Goal: Download file/media

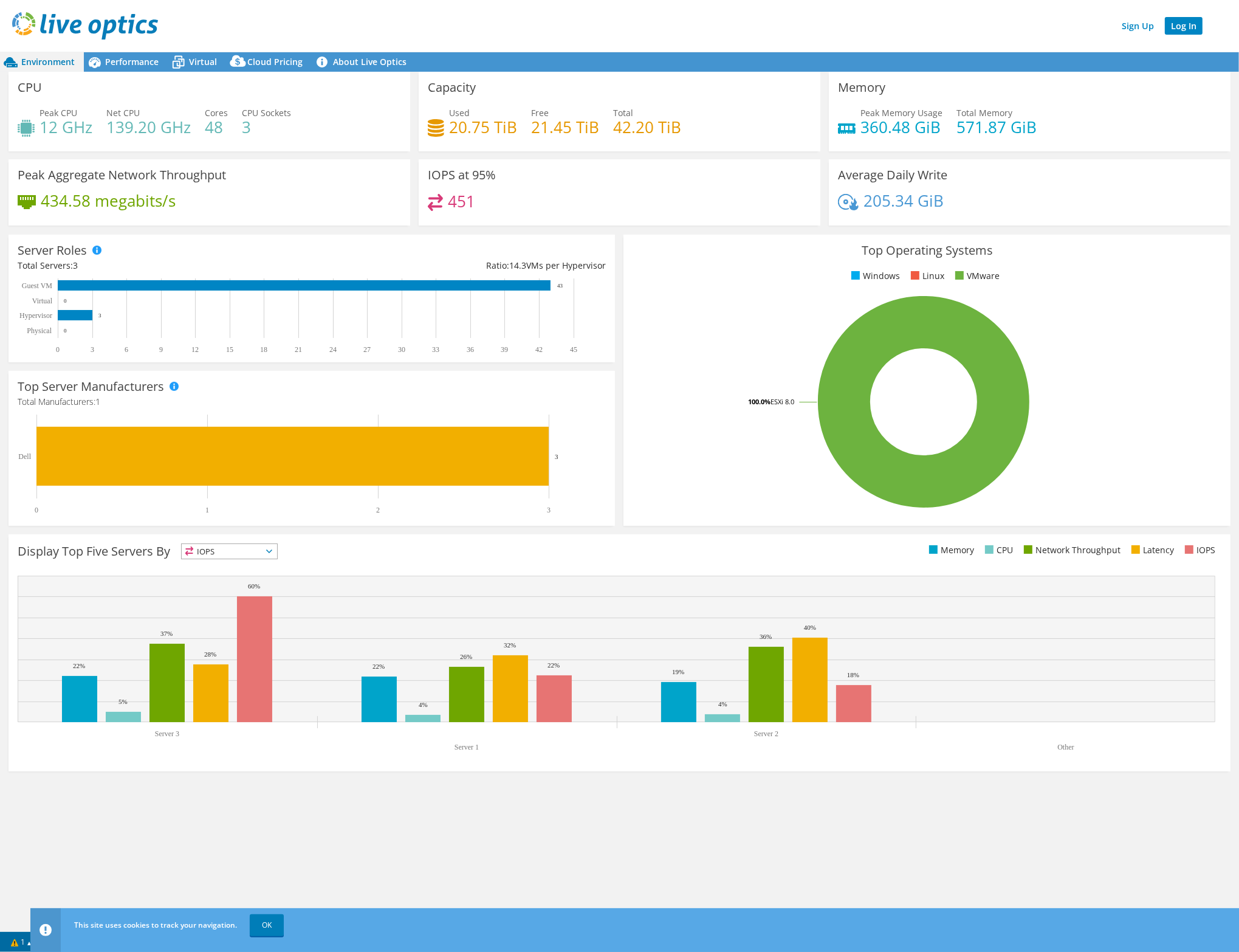
click at [1179, 25] on link "Log In" at bounding box center [1183, 25] width 38 height 18
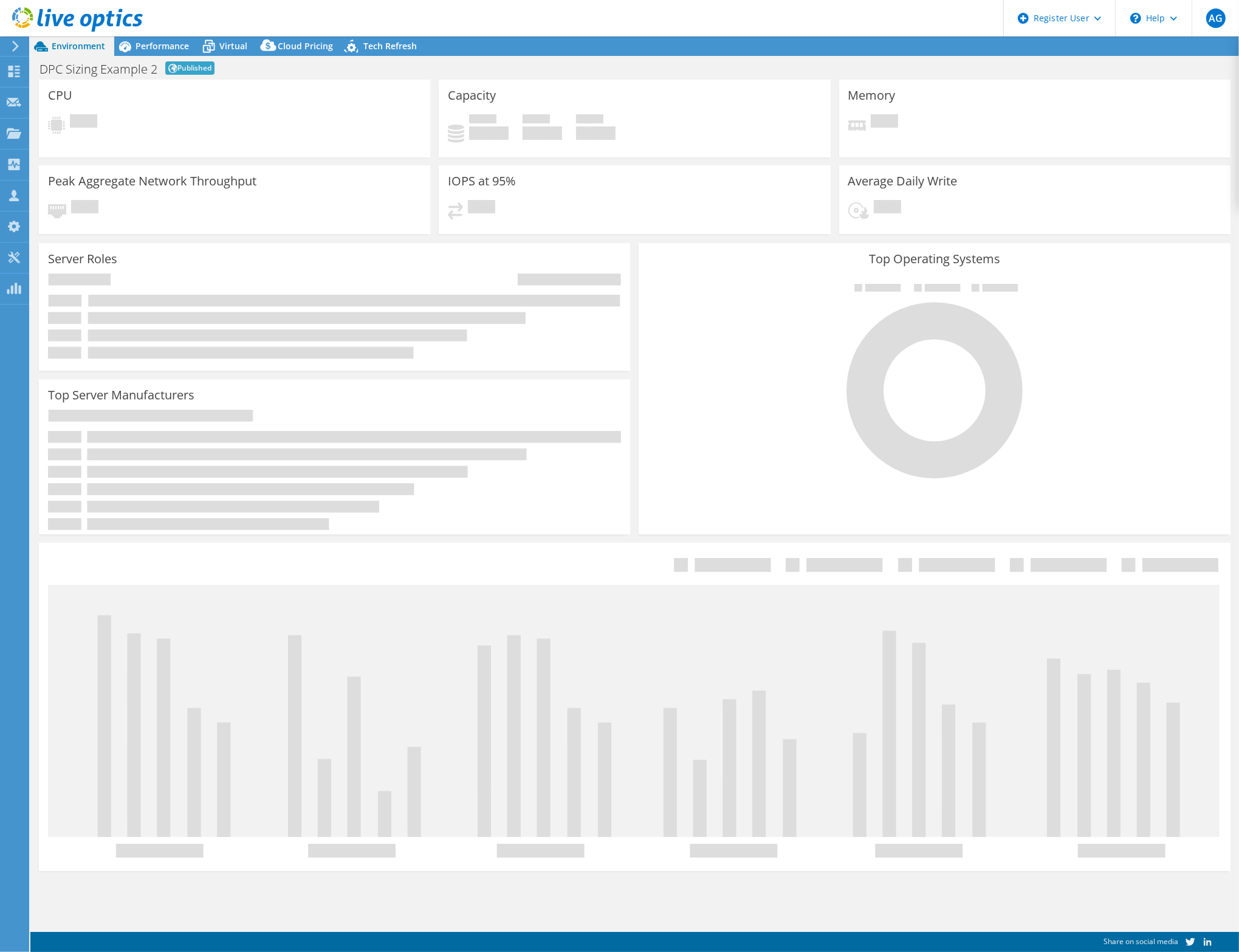
select select "EUFrankfurt"
select select "EUR"
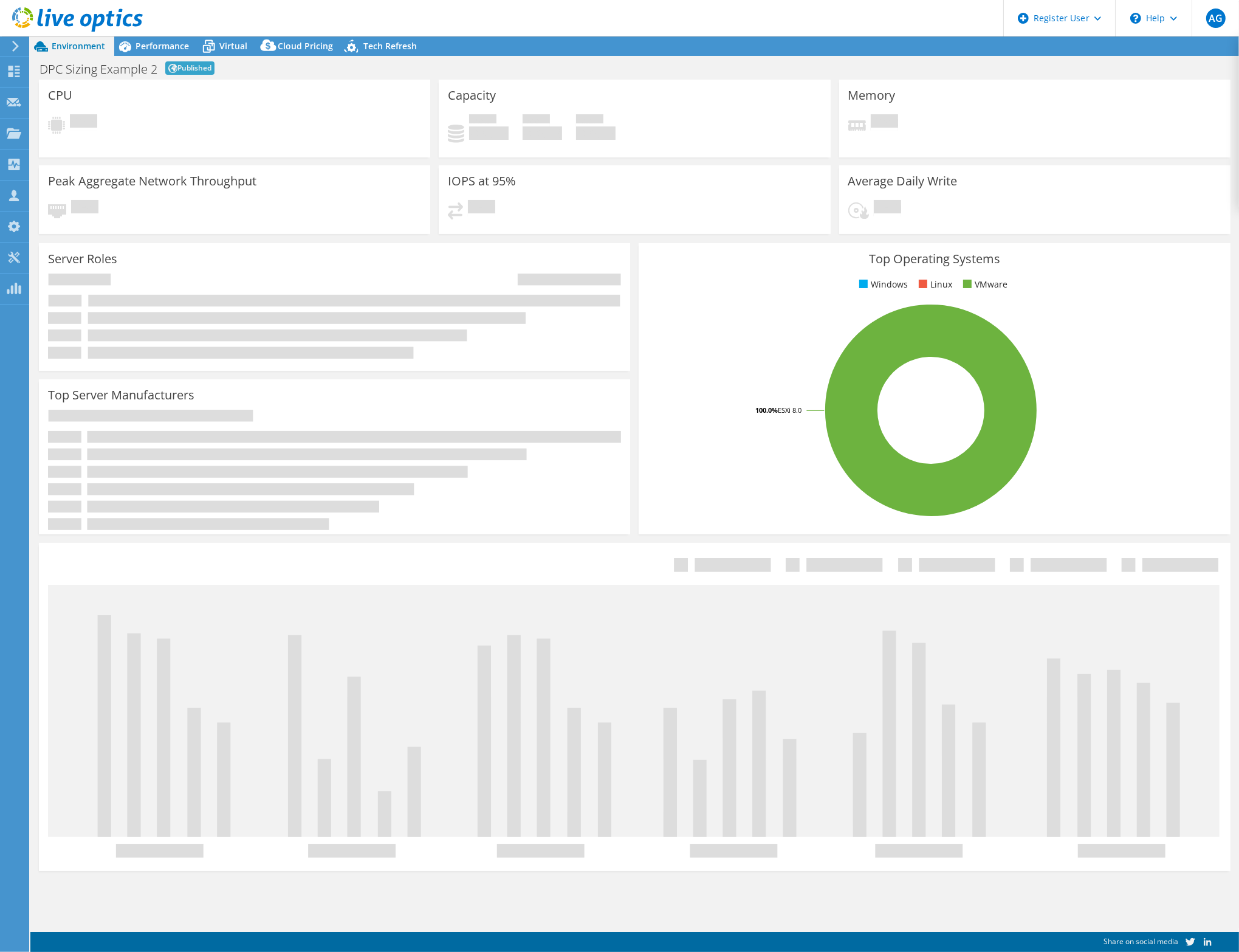
radio input "true"
radio input "false"
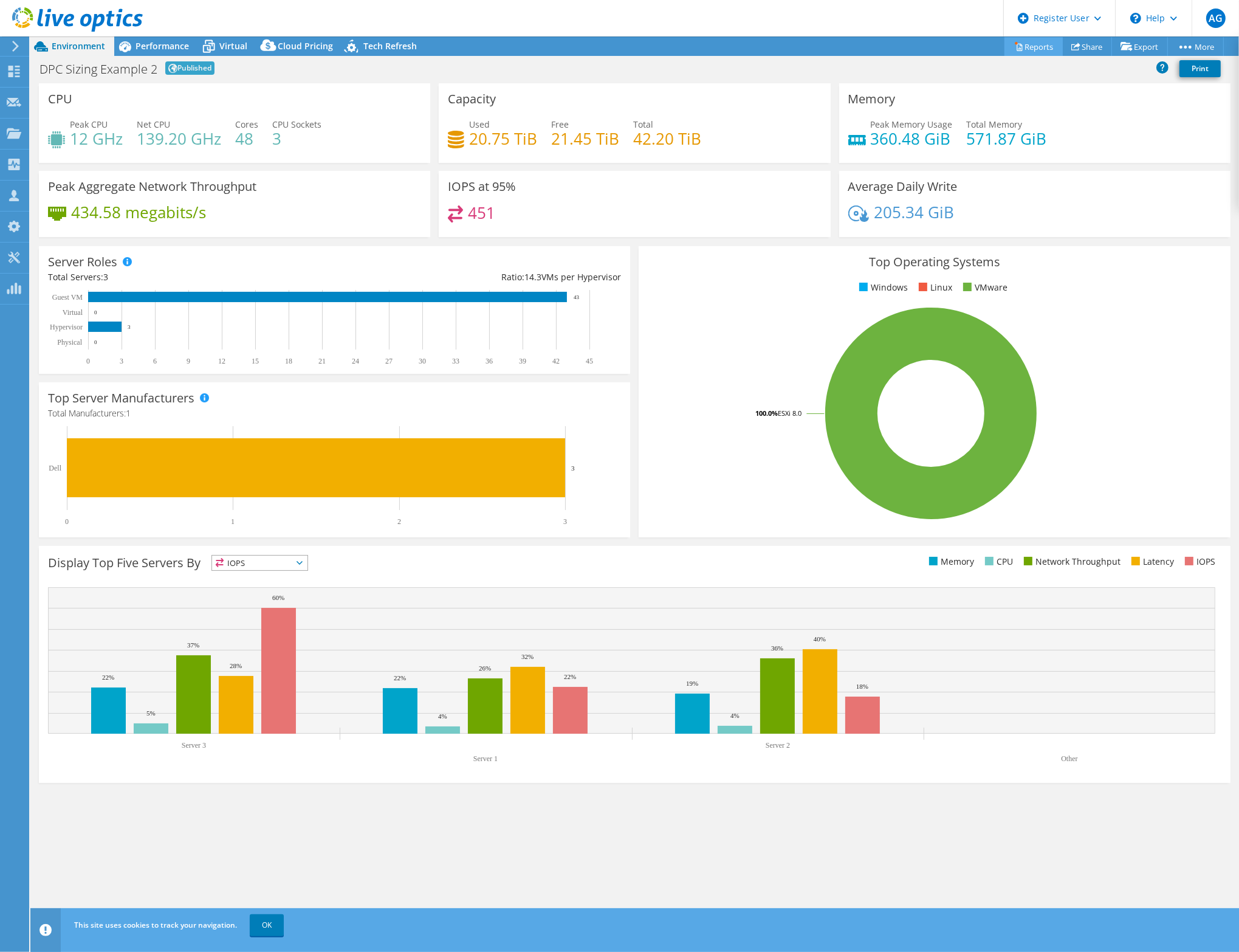
click at [1017, 48] on icon at bounding box center [1019, 47] width 5 height 7
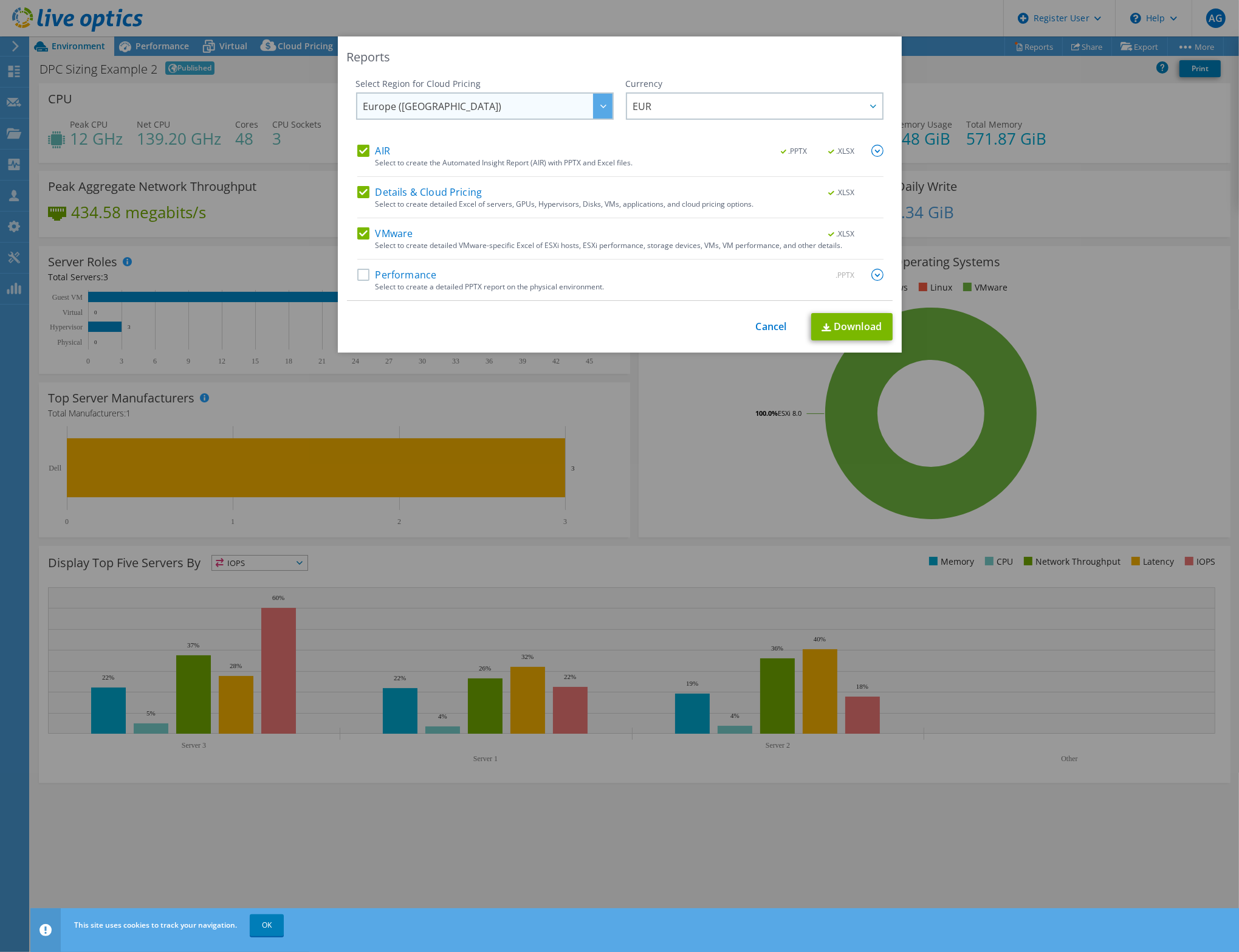
click at [535, 108] on span "Europe (Frankfurt)" at bounding box center [488, 106] width 249 height 25
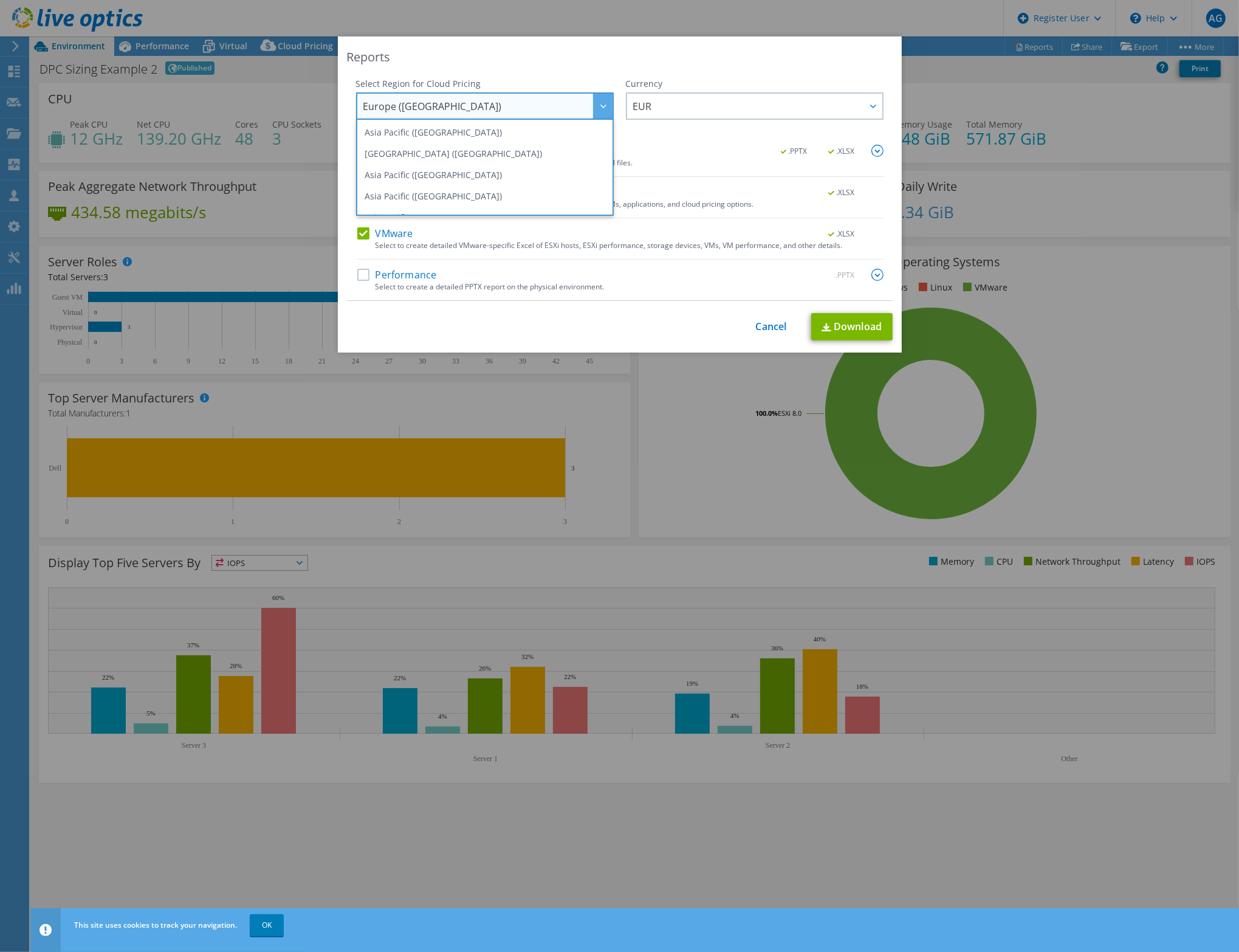
click at [535, 108] on span "Europe (Frankfurt)" at bounding box center [488, 106] width 249 height 25
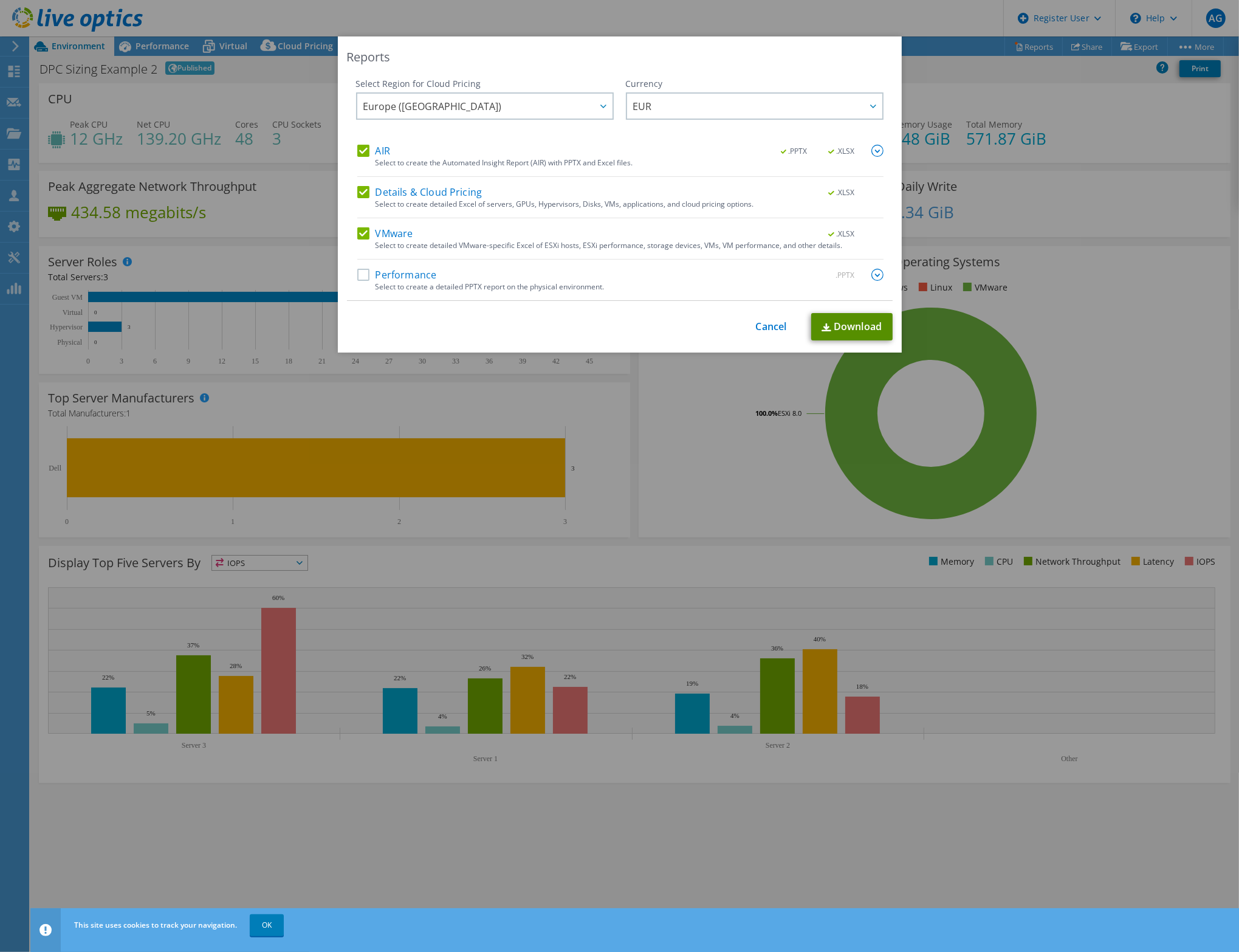
click at [838, 322] on link "Download" at bounding box center [851, 326] width 81 height 27
click at [783, 18] on div "Reports Select Region for Cloud Pricing Asia Pacific (Hong Kong) Asia Pacific (…" at bounding box center [619, 476] width 1239 height 952
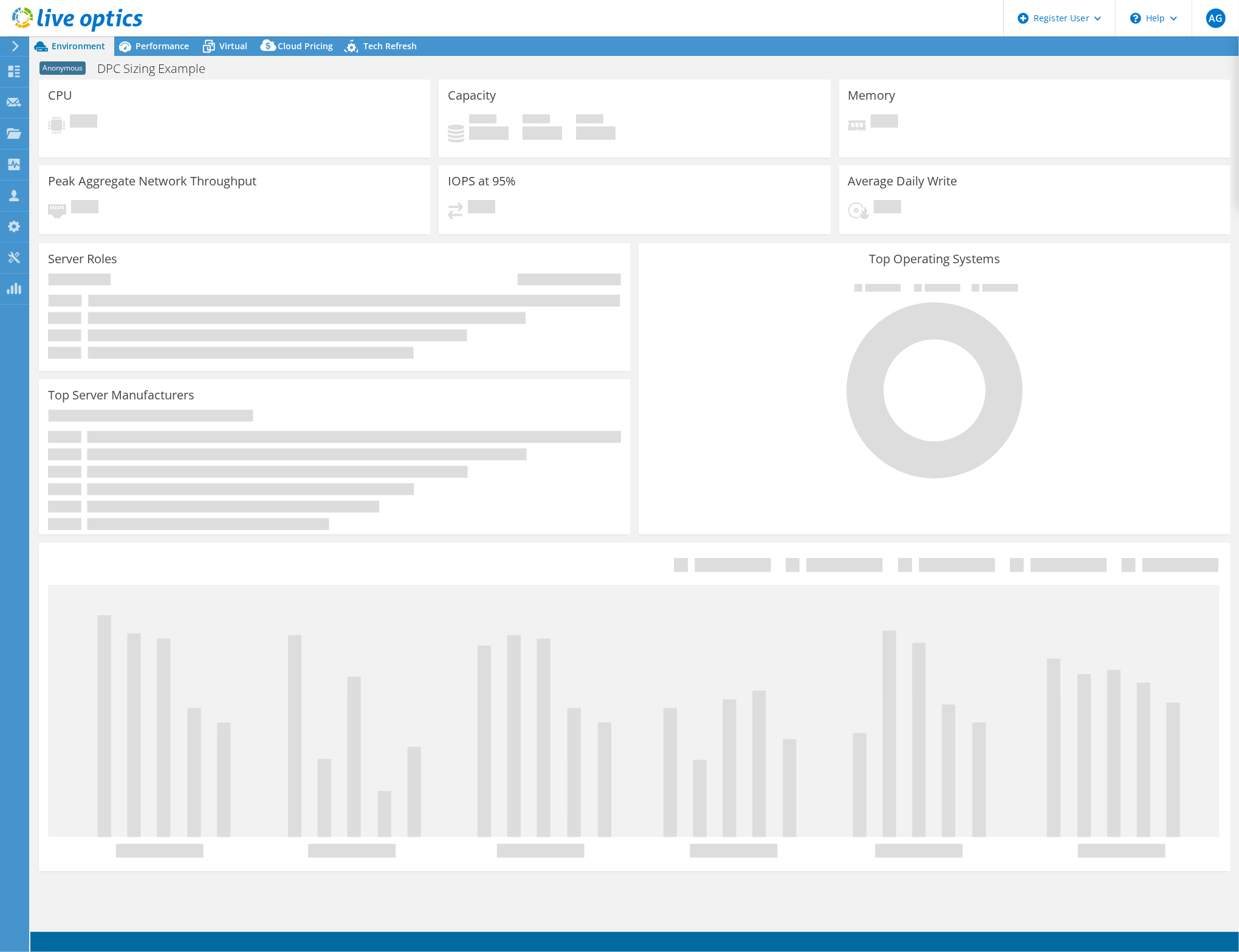
select select "USEast"
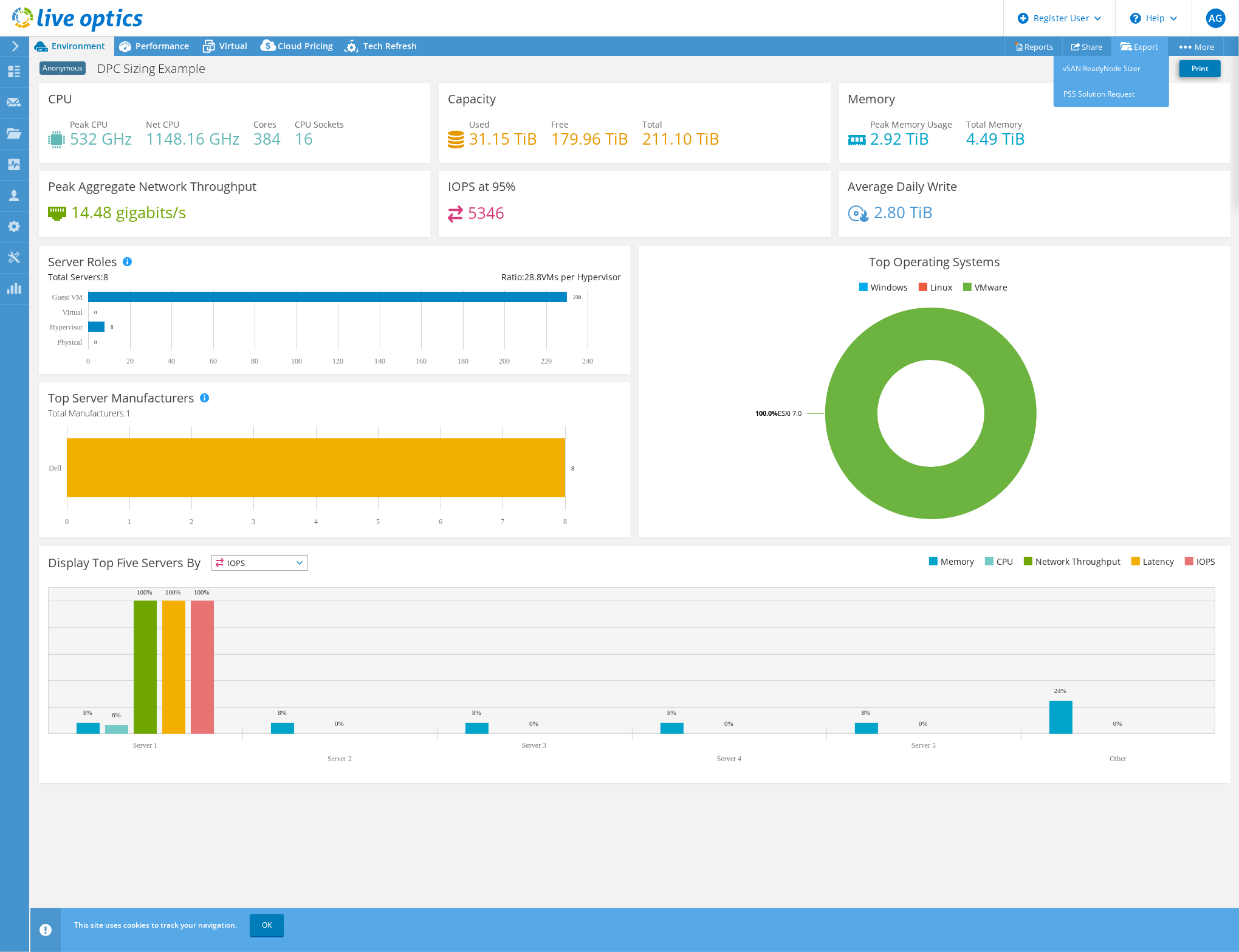
click at [1144, 43] on link "Export" at bounding box center [1139, 46] width 57 height 19
click at [1026, 39] on link "Reports" at bounding box center [1033, 46] width 59 height 19
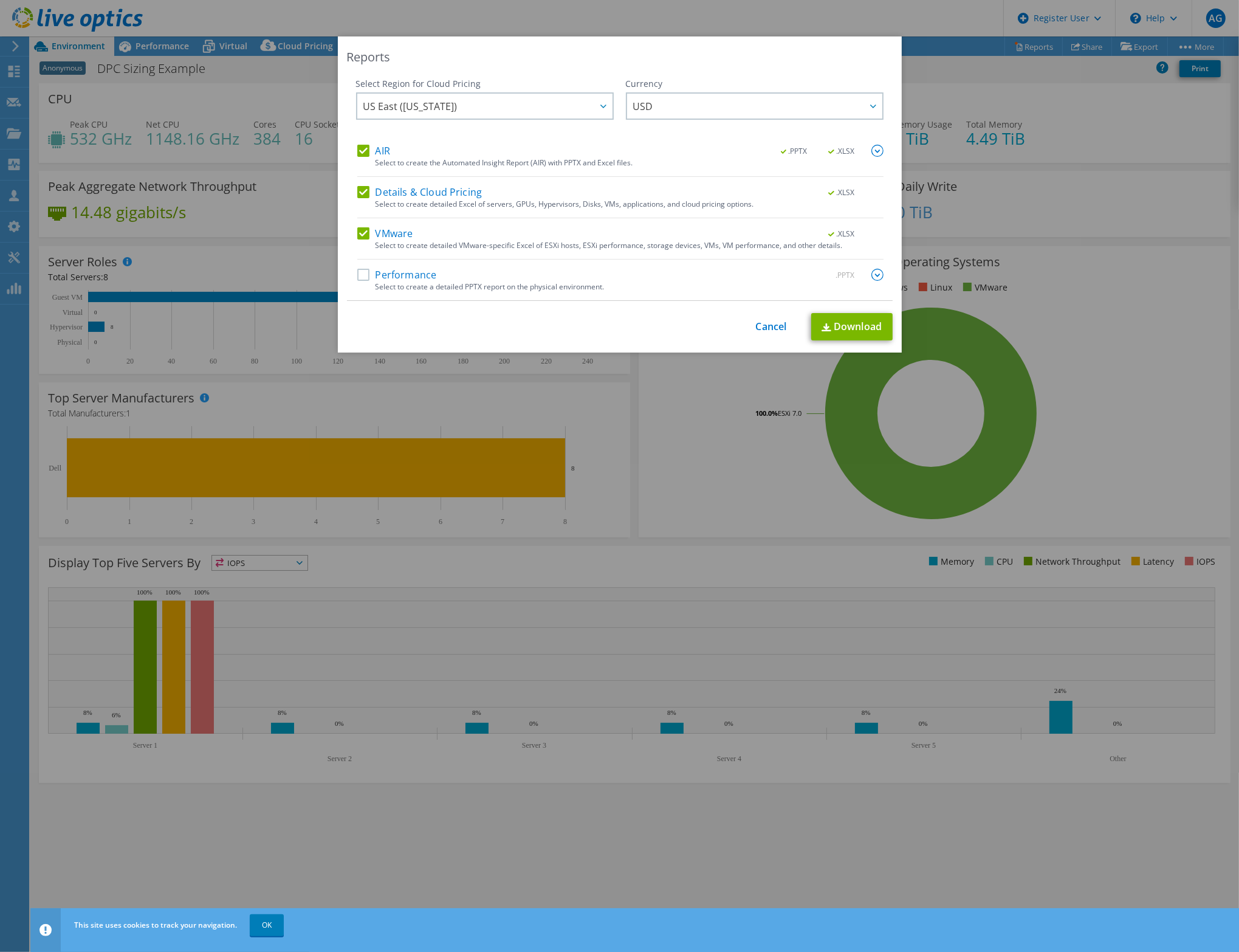
click at [777, 150] on span ".PPTX" at bounding box center [794, 152] width 46 height 9
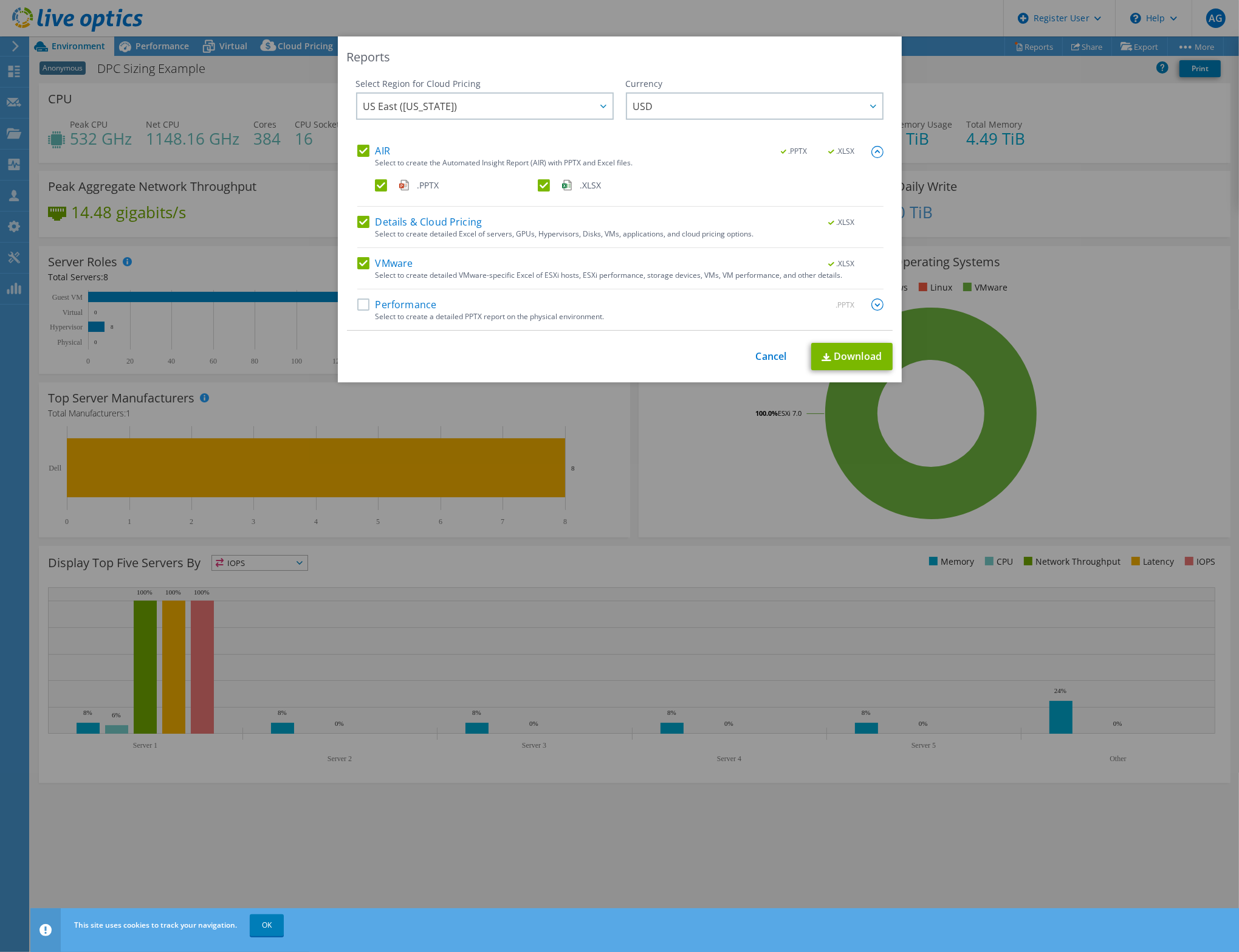
click at [377, 187] on label ".PPTX" at bounding box center [454, 186] width 160 height 12
click at [0, 0] on input ".PPTX" at bounding box center [0, 0] width 0 height 0
click at [357, 302] on label "Performance" at bounding box center [397, 305] width 80 height 12
click at [0, 0] on input "Performance" at bounding box center [0, 0] width 0 height 0
click at [832, 352] on link "Download" at bounding box center [851, 356] width 81 height 27
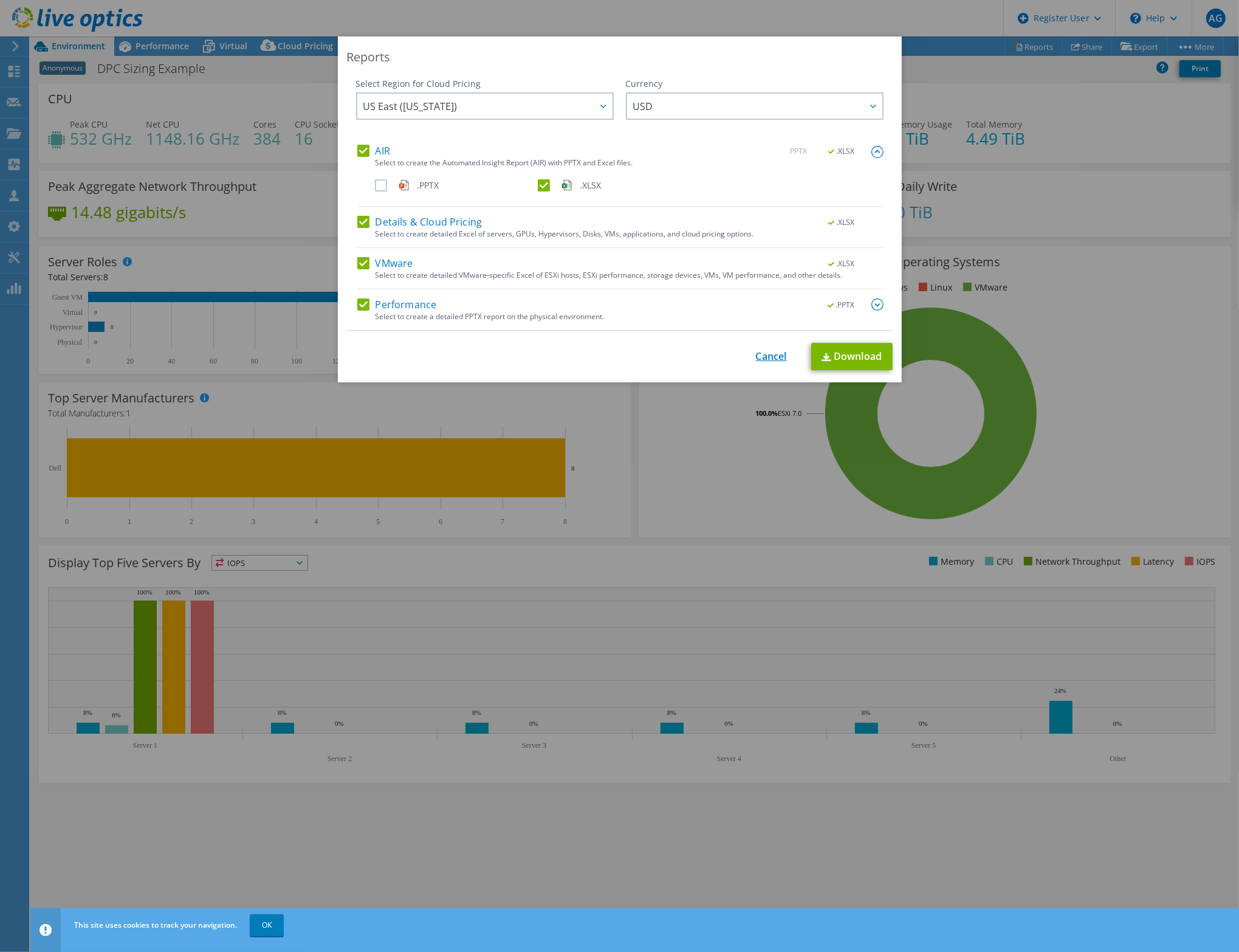
click at [765, 351] on link "Cancel" at bounding box center [771, 356] width 31 height 11
